Goal: Find specific page/section: Find specific page/section

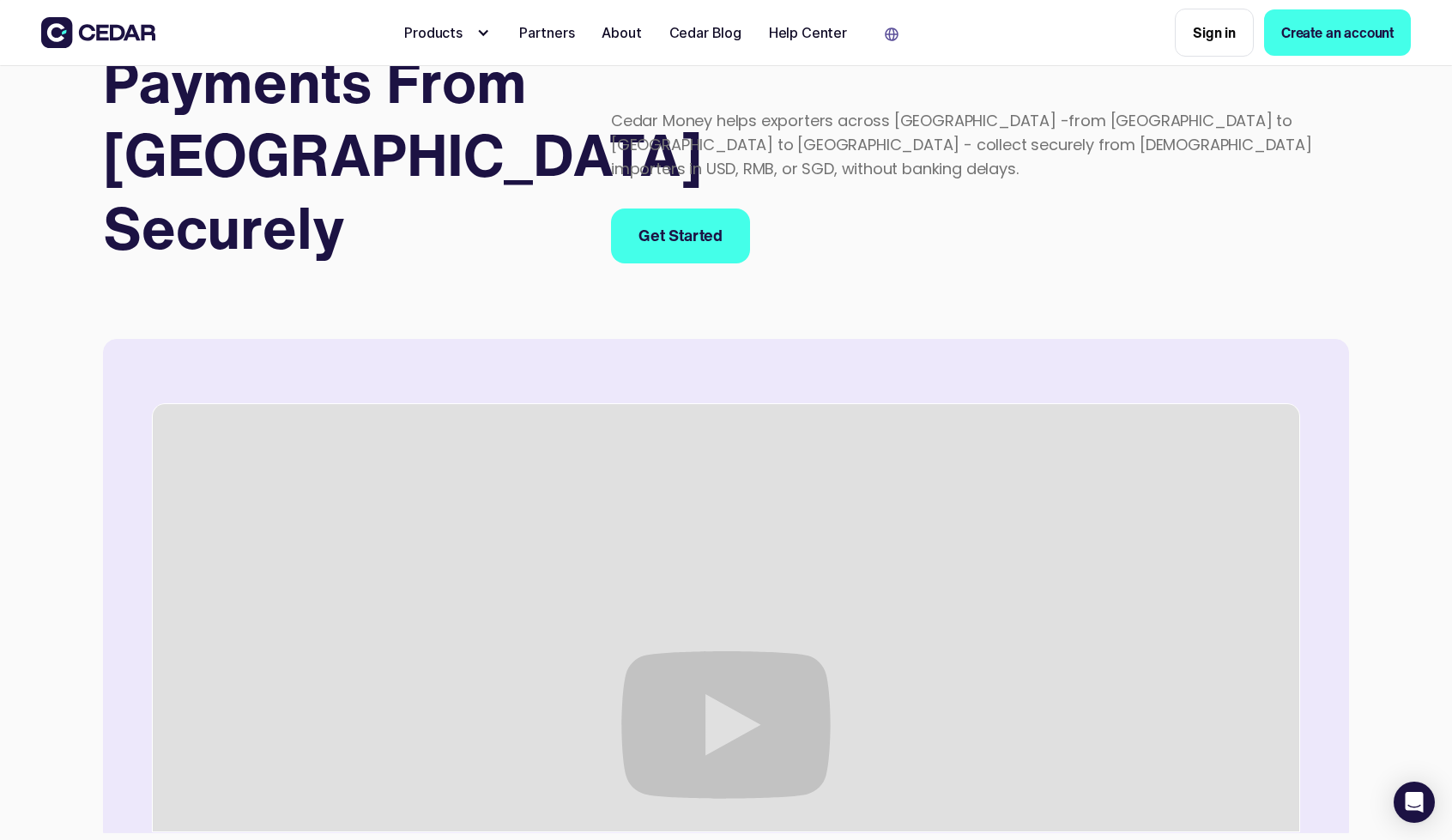
click at [487, 34] on div at bounding box center [483, 33] width 14 height 14
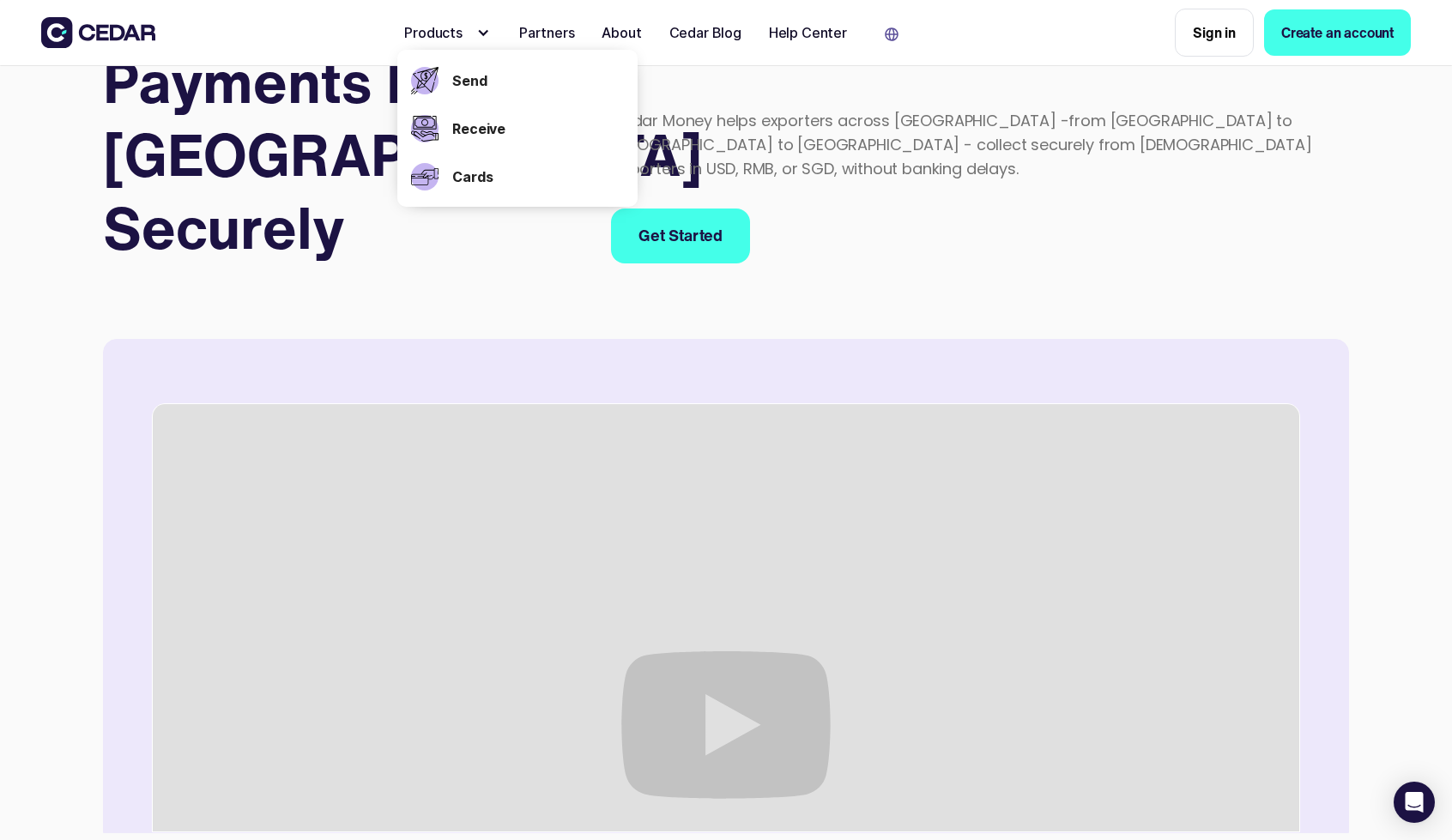
click at [487, 34] on div at bounding box center [483, 33] width 14 height 14
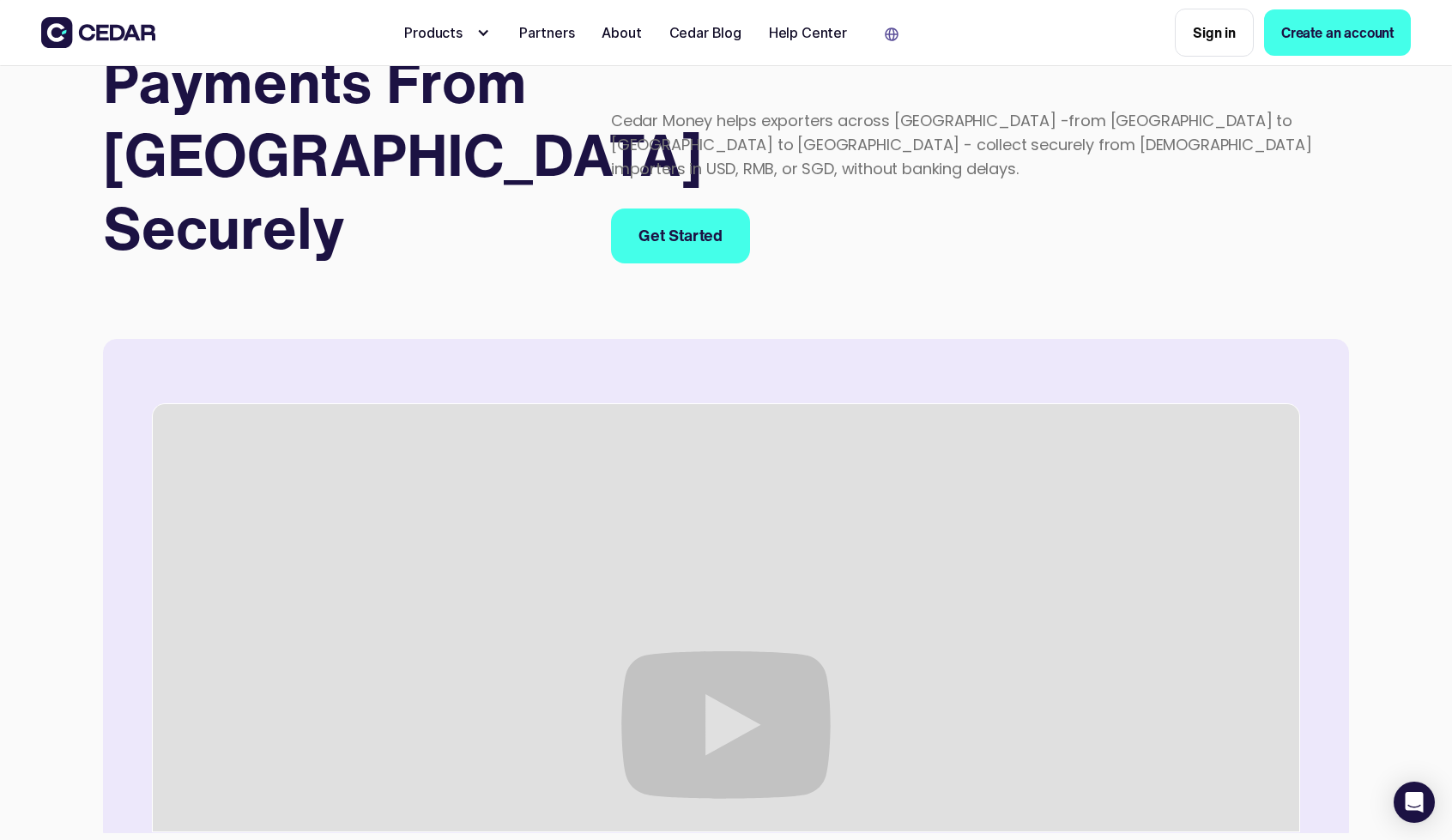
click at [486, 32] on div at bounding box center [483, 33] width 14 height 14
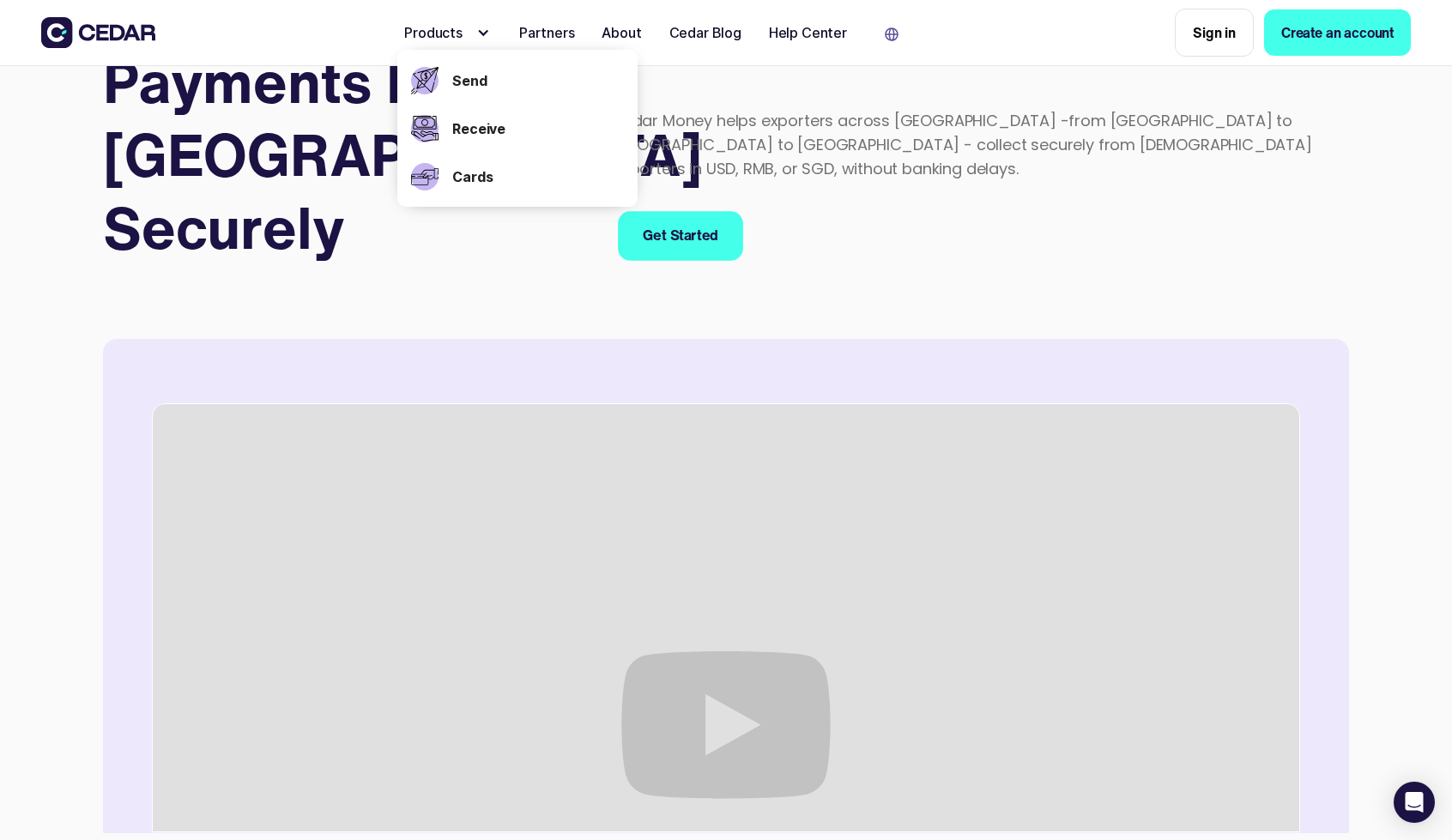
click at [683, 211] on link "Get Started" at bounding box center [681, 235] width 125 height 49
